Goal: Transaction & Acquisition: Purchase product/service

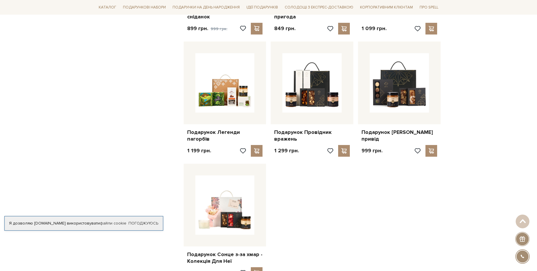
scroll to position [561, 0]
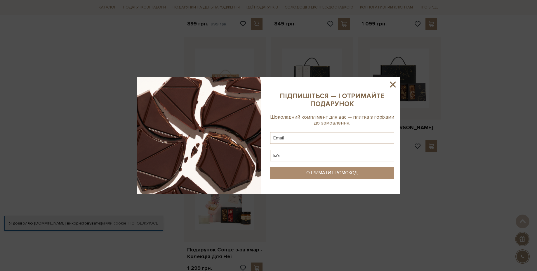
click at [390, 84] on icon at bounding box center [393, 84] width 10 height 10
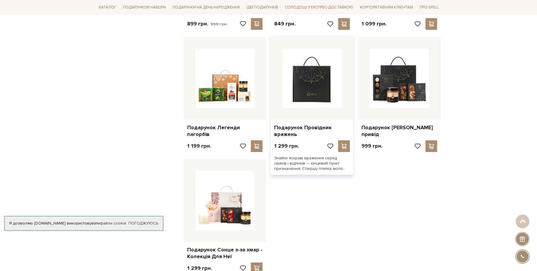
click at [309, 78] on img at bounding box center [311, 77] width 59 height 59
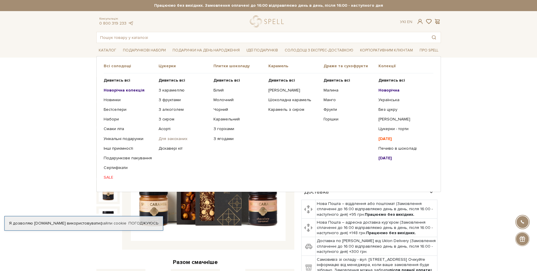
click at [173, 139] on link "Для закоханих" at bounding box center [184, 138] width 51 height 5
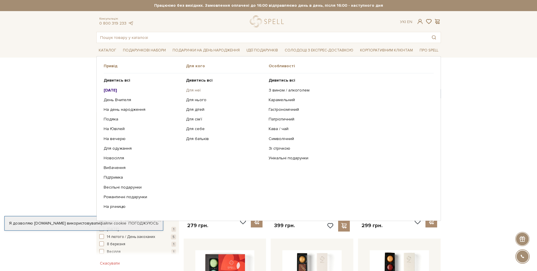
click at [194, 92] on link "Для неї" at bounding box center [225, 90] width 78 height 5
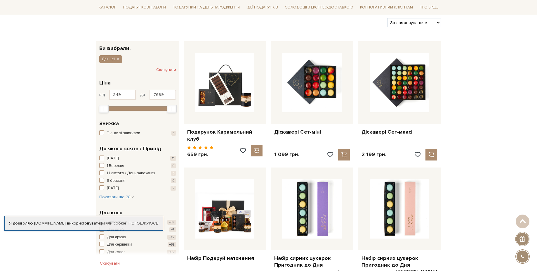
scroll to position [70, 0]
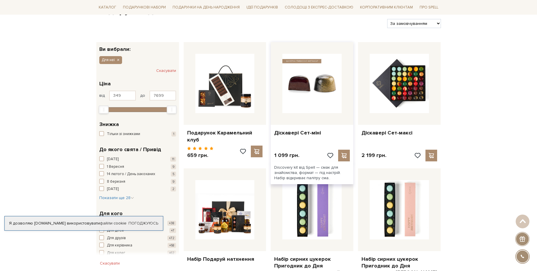
click at [316, 101] on img at bounding box center [311, 83] width 59 height 59
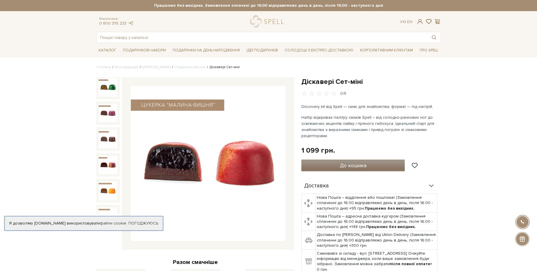
click at [357, 168] on span "До кошика" at bounding box center [353, 165] width 27 height 6
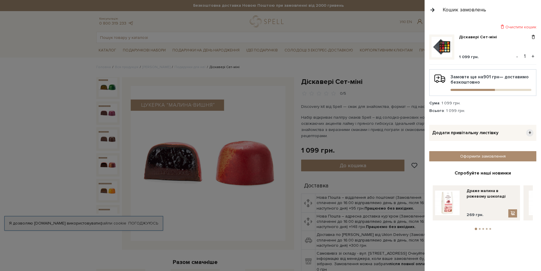
click at [531, 131] on span "+" at bounding box center [529, 132] width 7 height 7
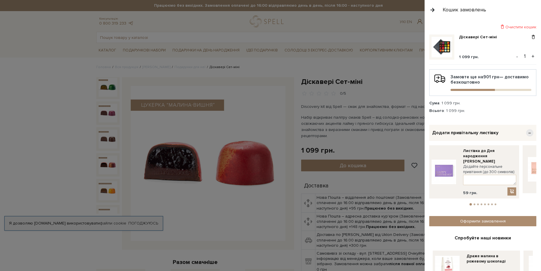
click at [526, 133] on span "−" at bounding box center [529, 132] width 7 height 7
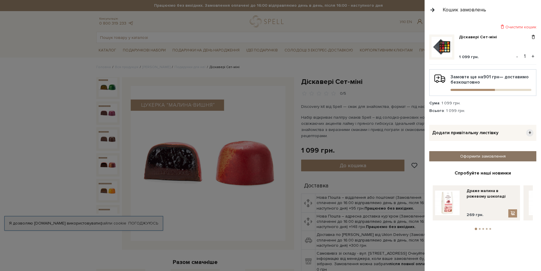
click at [504, 154] on link "Оформити замовлення" at bounding box center [482, 156] width 107 height 10
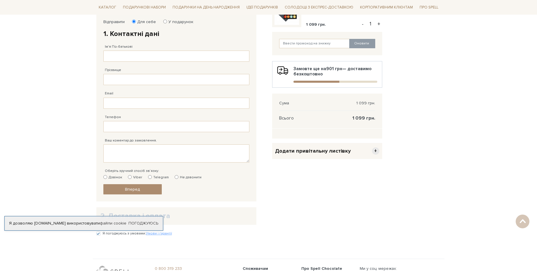
scroll to position [84, 0]
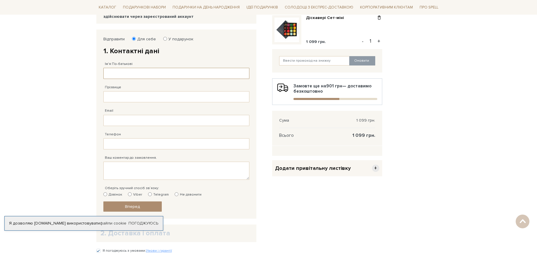
click at [125, 75] on input "Ім'я По-батькові" at bounding box center [176, 73] width 146 height 11
type input "Олександр Сергійович"
type input "Савченко"
click at [127, 124] on input "Email" at bounding box center [176, 120] width 146 height 11
paste input "goldskydiver@gmail.com"
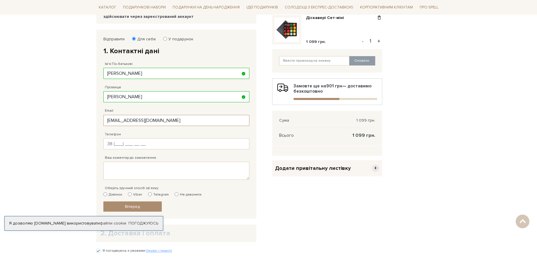
type input "goldskydiver@gmail.com"
click at [123, 146] on input "Телефон" at bounding box center [176, 143] width 146 height 11
type input "38 (050) 860 76 13"
click at [118, 173] on textarea "Ваш коментар до замовлення." at bounding box center [176, 170] width 146 height 18
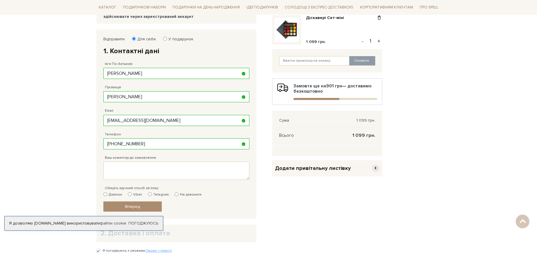
click at [175, 194] on input "Не дзвонити" at bounding box center [177, 194] width 4 height 4
radio input "true"
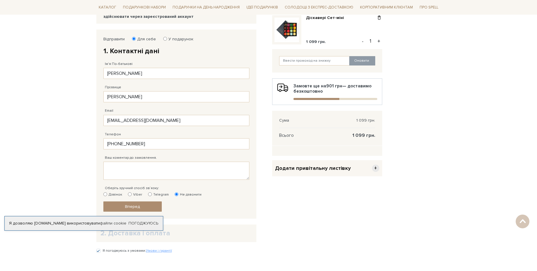
scroll to position [119, 0]
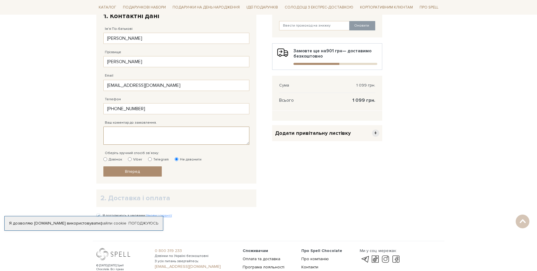
click at [128, 132] on textarea "Ваш коментар до замовлення." at bounding box center [176, 135] width 146 height 18
type textarea "А можно замінити "алкогольні" цукерочки на безалкогольні? Якщо якісь цукерочки …"
click at [150, 161] on input "Telegram" at bounding box center [150, 159] width 4 height 4
radio input "true"
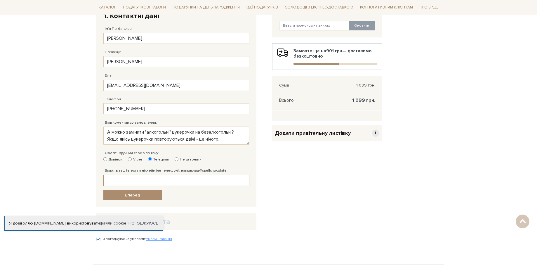
click at [138, 180] on input "Вкажіть ваш telegram нікнейм (не телефон!), наприклад @spellchocolate" at bounding box center [176, 180] width 146 height 11
click at [124, 177] on input "Вкажіть ваш telegram нікнейм (не телефон!), наприклад @spellchocolate" at bounding box center [176, 180] width 146 height 11
paste input "@green_grey_1"
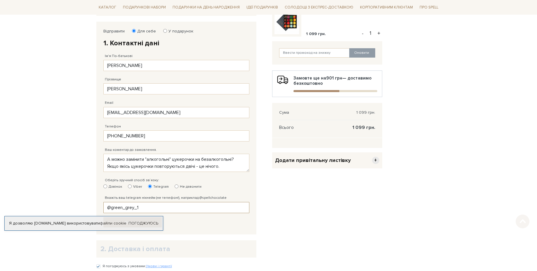
scroll to position [105, 0]
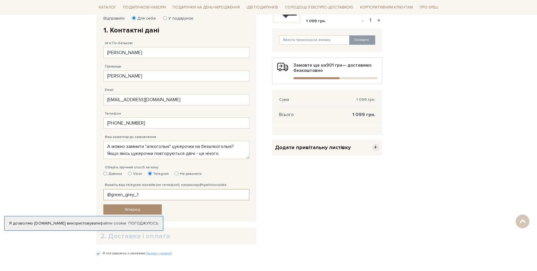
type input "@green_grey_1"
click at [221, 154] on textarea "А можно замінити "алкогольні" цукерочки на безалкогольні? Якщо якісь цукерочки …" at bounding box center [176, 150] width 146 height 18
type textarea "А можно замінити "алкогольні" цукерочки на безалкогольні? Якщо якісь цукерочки …"
click at [177, 212] on fieldset "Відправити Для себе У подарунок 1. Контактні дані Ім'я По-батькові Олександр Се…" at bounding box center [176, 115] width 146 height 199
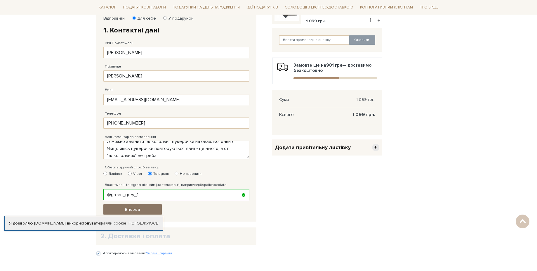
click at [125, 209] on link "Вперед" at bounding box center [132, 209] width 58 height 10
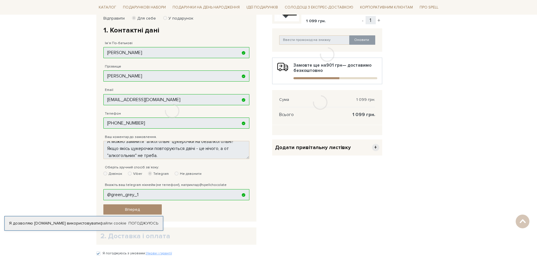
scroll to position [114, 0]
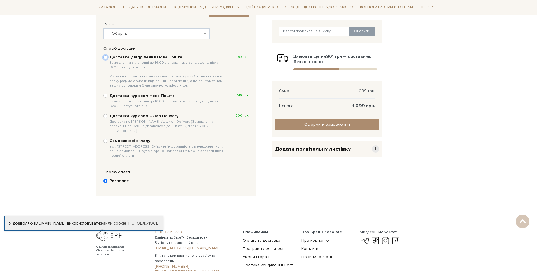
click at [106, 58] on input "Доставка у відділення Нова Пошта Замовлення сплаченні до 16:00 відправляємо ден…" at bounding box center [105, 57] width 4 height 4
radio input "true"
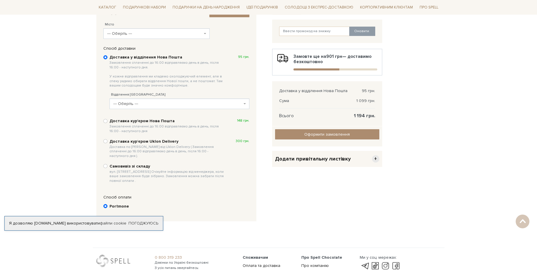
click at [245, 105] on span at bounding box center [245, 103] width 1 height 11
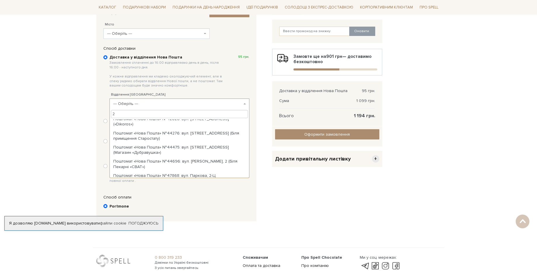
scroll to position [0, 0]
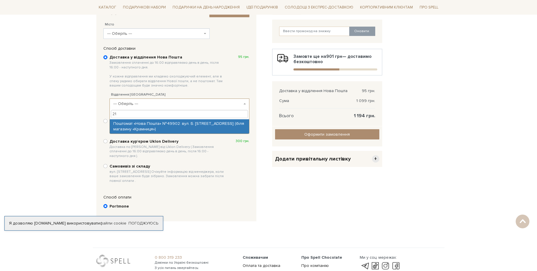
type input "2"
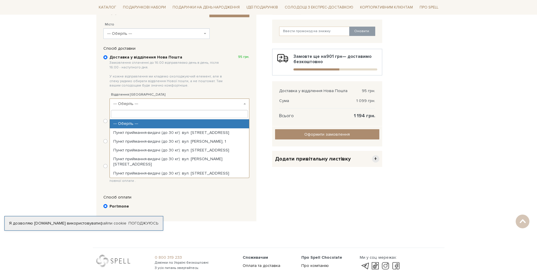
click at [58, 119] on body "Подарункові набори SALE Корпоративним клієнтам Доставка і оплата Консультація: …" at bounding box center [268, 104] width 537 height 437
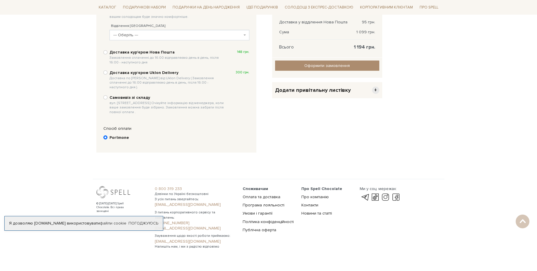
scroll to position [186, 0]
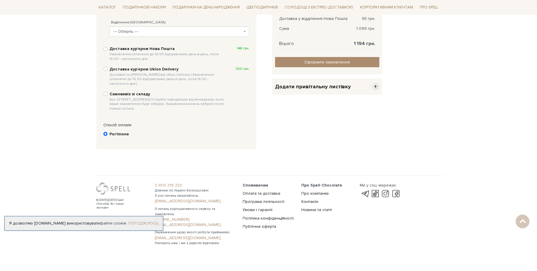
click at [138, 225] on link "Погоджуюсь" at bounding box center [143, 222] width 30 height 5
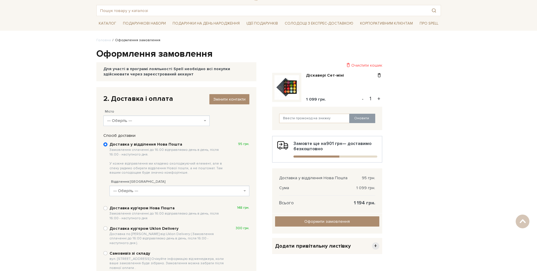
scroll to position [11, 0]
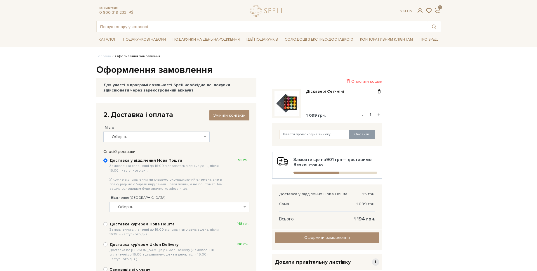
drag, startPoint x: 417, startPoint y: 12, endPoint x: 442, endPoint y: 209, distance: 198.3
click at [442, 209] on body "Подарункові набори SALE Корпоративним клієнтам Доставка і оплата Консультація: …" at bounding box center [268, 207] width 537 height 437
click at [185, 140] on span "--- Оберіть ---" at bounding box center [156, 136] width 107 height 11
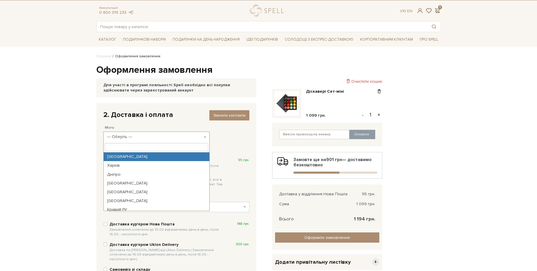
click at [128, 149] on input "search" at bounding box center [157, 147] width 104 height 8
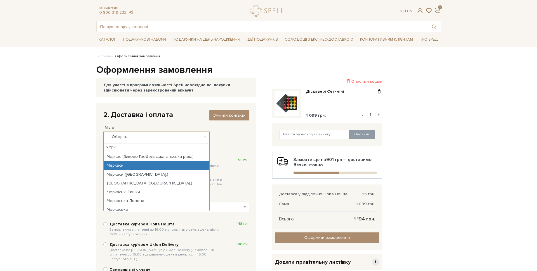
type input "черк"
select select "Черкаси"
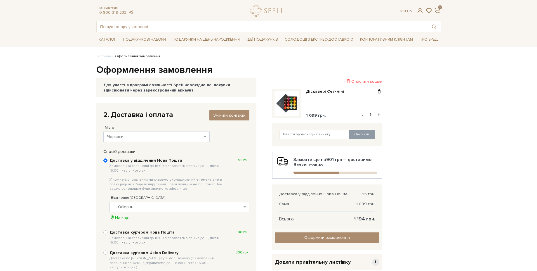
click at [212, 208] on span "--- Оберіть ---" at bounding box center [177, 207] width 129 height 6
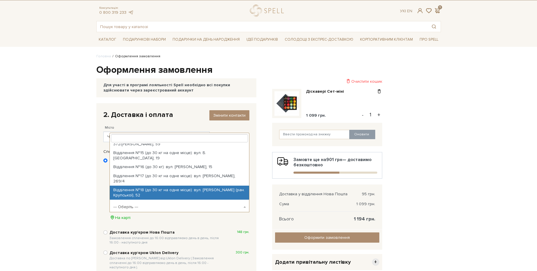
scroll to position [210, 0]
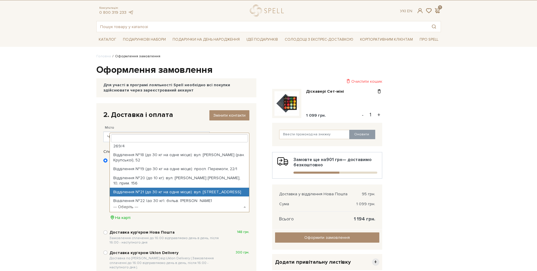
select select "Відділення №21 (до 30 кг на одне місце): вул. Кривалівська, 7"
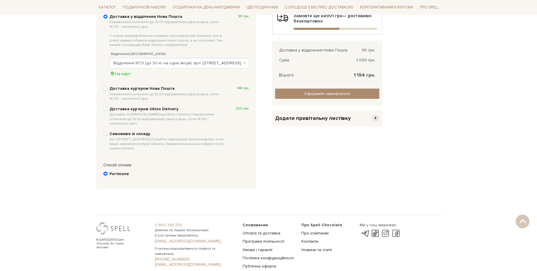
scroll to position [89, 0]
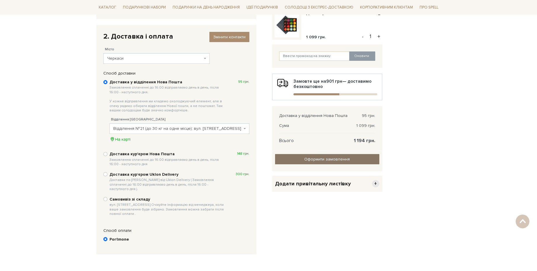
click at [310, 159] on input "Оформити замовлення" at bounding box center [327, 159] width 104 height 10
